Goal: Navigation & Orientation: Find specific page/section

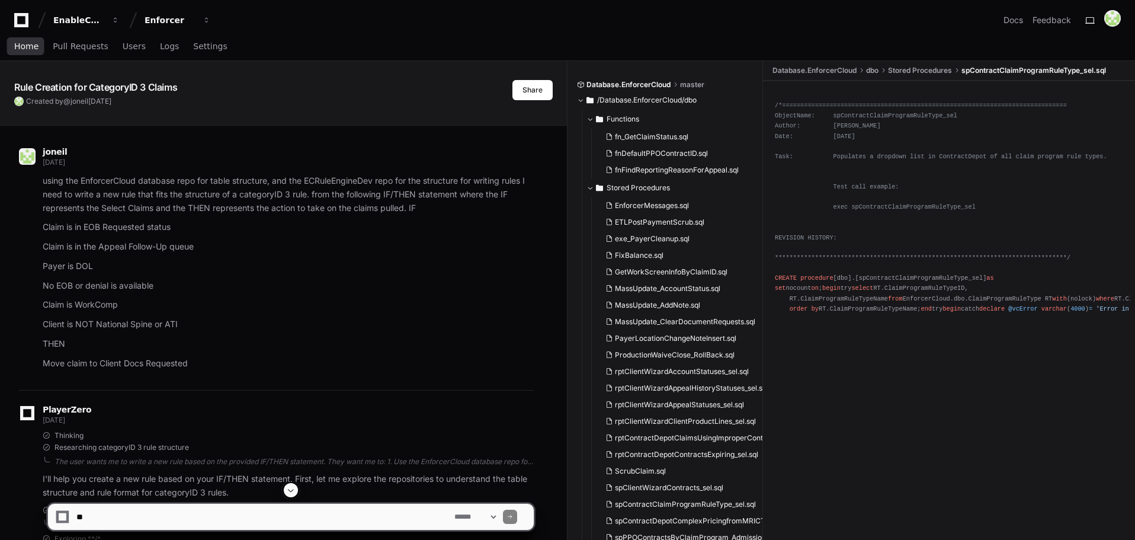
drag, startPoint x: 18, startPoint y: 46, endPoint x: 69, endPoint y: 78, distance: 60.7
click at [18, 46] on span "Home" at bounding box center [26, 46] width 24 height 7
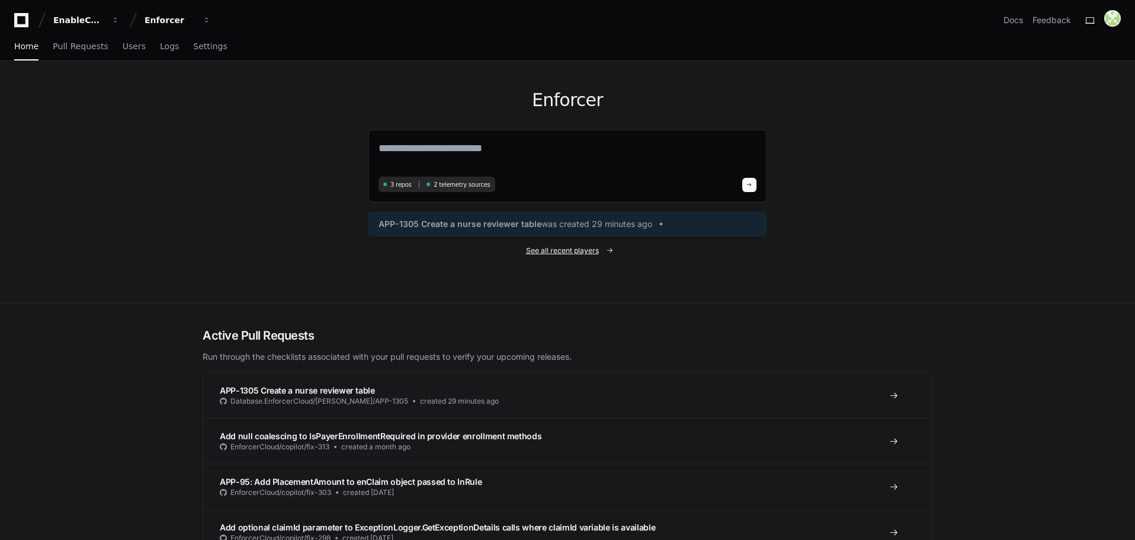
click at [562, 252] on span "See all recent players" at bounding box center [562, 250] width 73 height 9
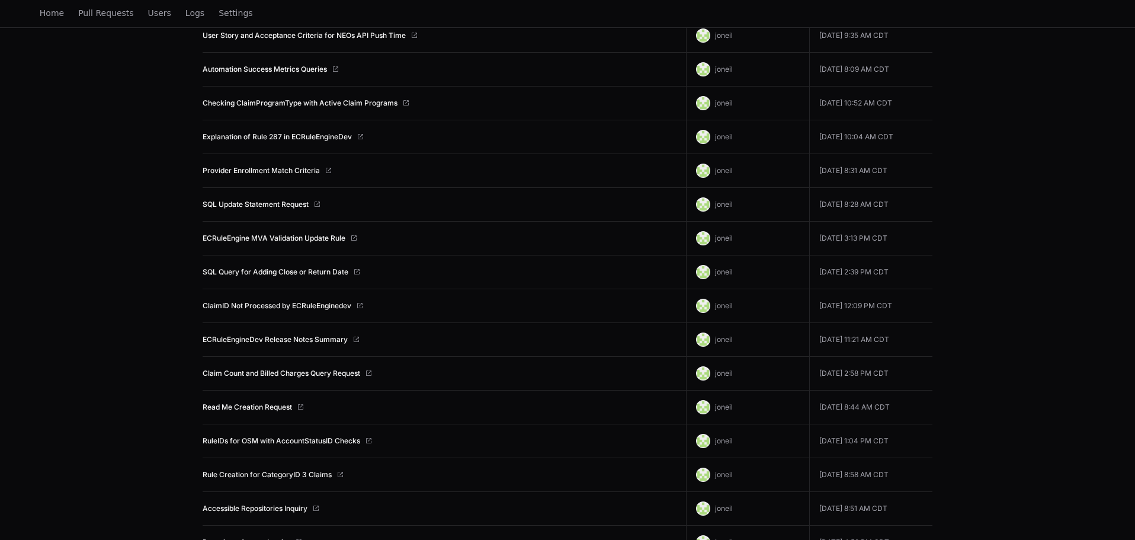
scroll to position [329, 0]
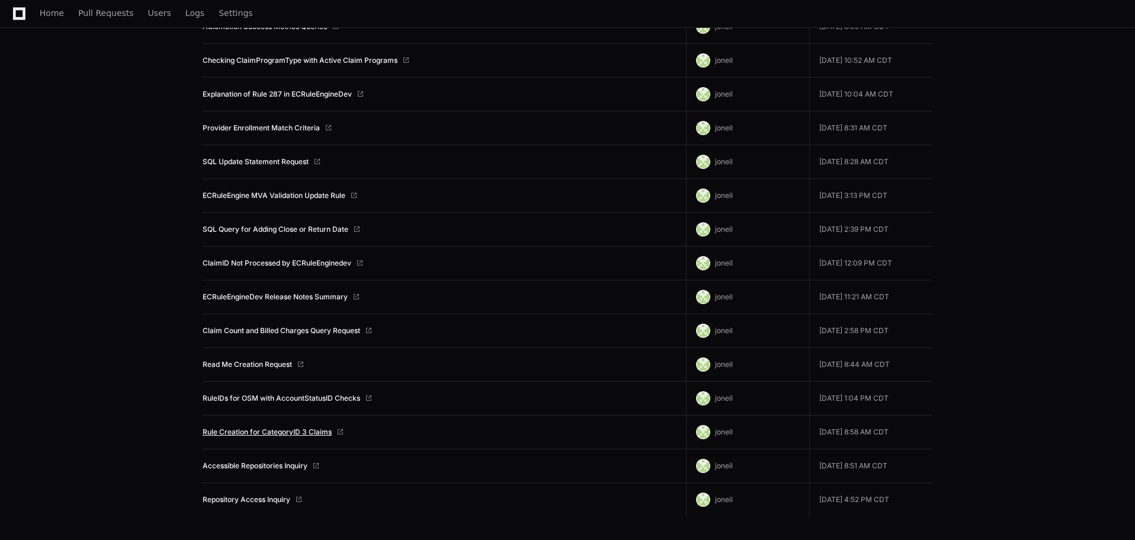
click at [280, 431] on link "Rule Creation for CategoryID 3 Claims" at bounding box center [267, 431] width 129 height 9
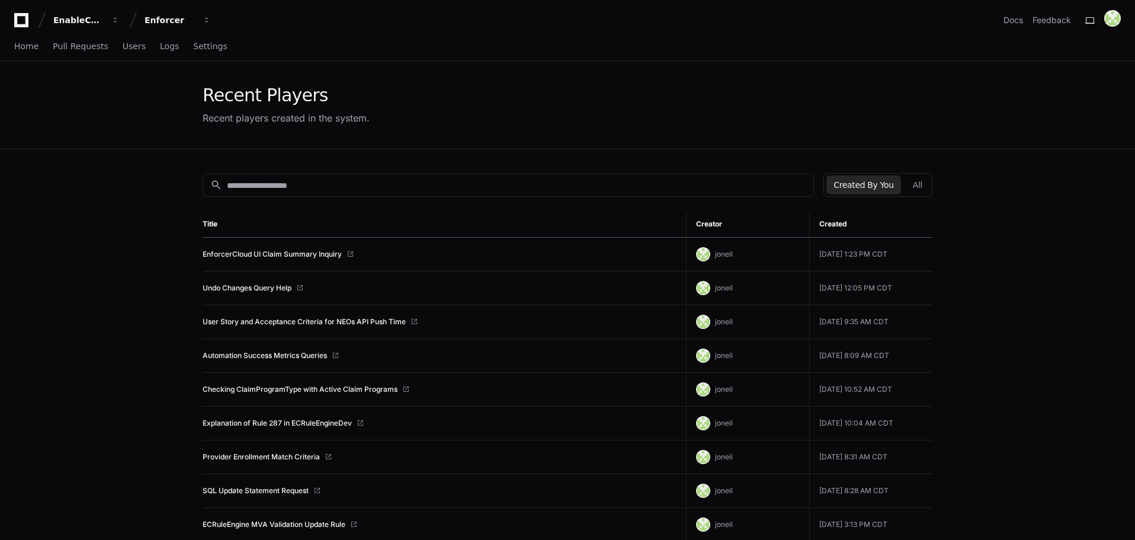
click at [12, 40] on div "Home Pull Requests Users Logs Settings" at bounding box center [567, 47] width 1135 height 28
click at [20, 50] on span "Home" at bounding box center [26, 46] width 24 height 7
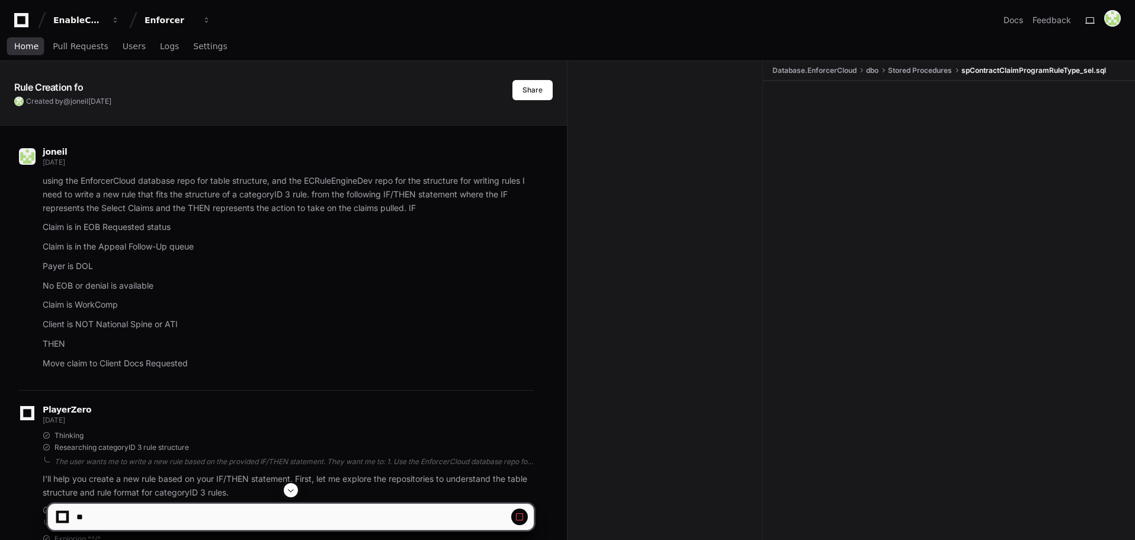
click at [28, 47] on span "Home" at bounding box center [26, 46] width 24 height 7
